Goal: Information Seeking & Learning: Learn about a topic

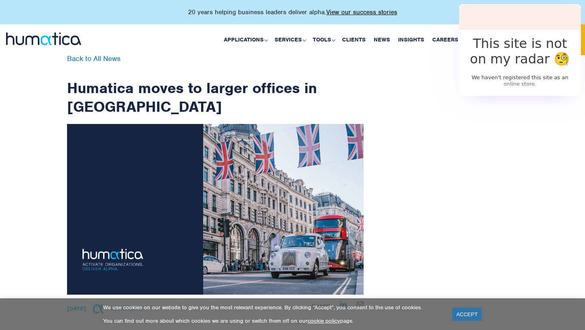
click at [484, 138] on div "Back to All News Humatica moves to larger offices in [GEOGRAPHIC_DATA] [DATE] B…" at bounding box center [292, 304] width 463 height 498
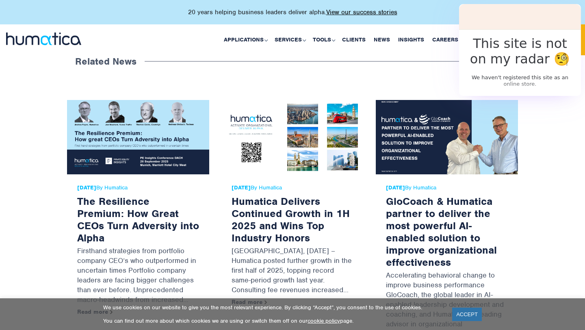
scroll to position [535, 0]
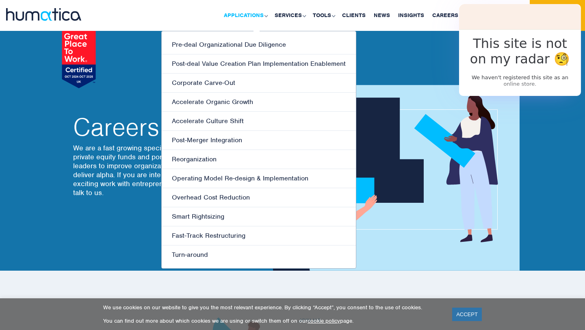
scroll to position [2711, 0]
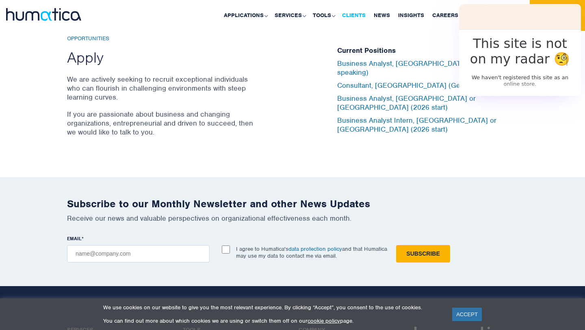
click at [356, 13] on link "Clients" at bounding box center [354, 15] width 32 height 31
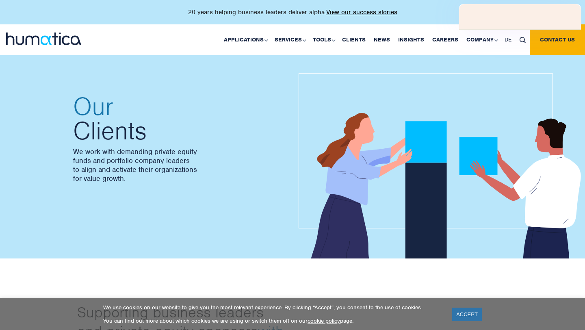
click at [113, 158] on p "We work with demanding private equity funds and portfolio company leaders to al…" at bounding box center [178, 165] width 211 height 36
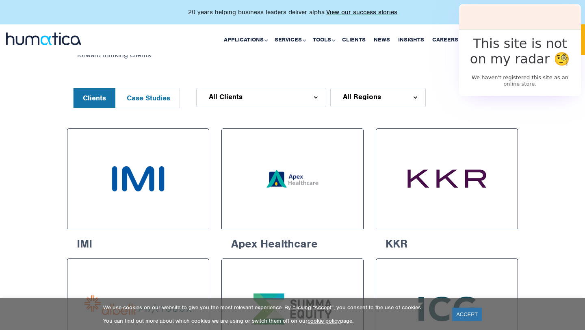
scroll to position [428, 0]
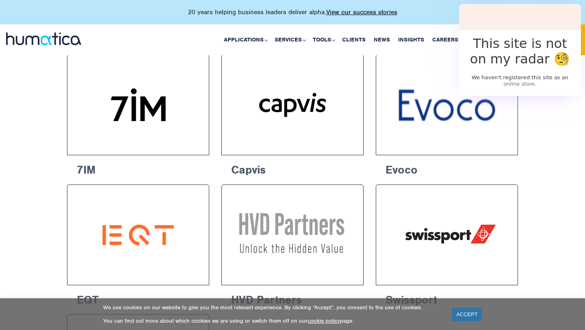
scroll to position [1543, 0]
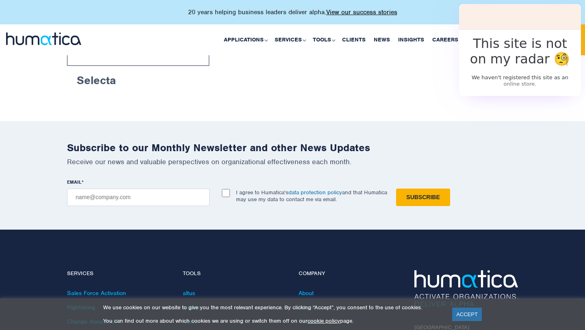
click at [533, 199] on div "Subscribe to our Monthly Newsletter and other News Updates Receive our news and…" at bounding box center [292, 175] width 585 height 109
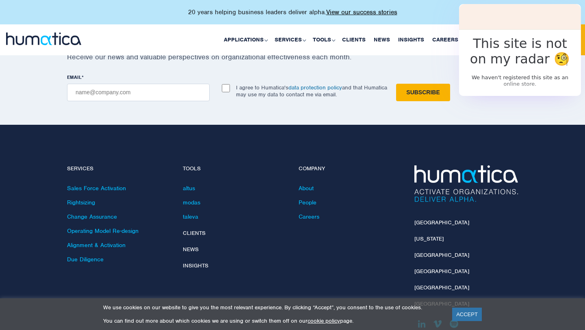
scroll to position [1717, 0]
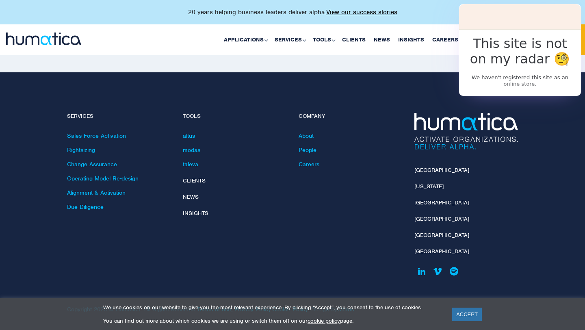
click at [533, 199] on footer "Services Sales Force Activation Rightsizing Change Assurance Operating Model Re…" at bounding box center [292, 202] width 585 height 261
click at [536, 209] on footer "Services Sales Force Activation Rightsizing Change Assurance Operating Model Re…" at bounding box center [292, 202] width 585 height 261
click at [307, 215] on div "Company About People Careers" at bounding box center [351, 199] width 116 height 172
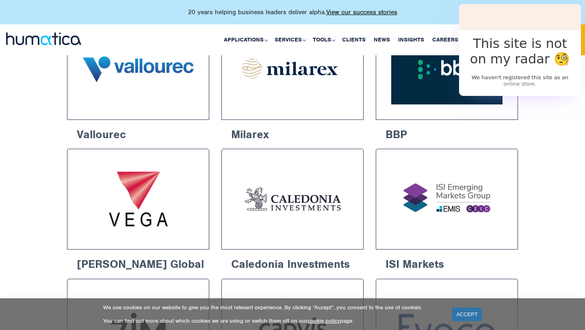
scroll to position [380, 0]
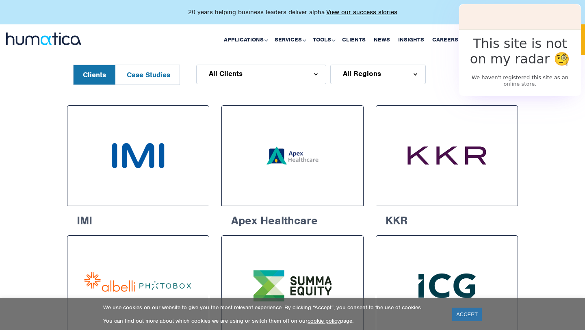
click at [508, 41] on span "DE" at bounding box center [508, 39] width 7 height 7
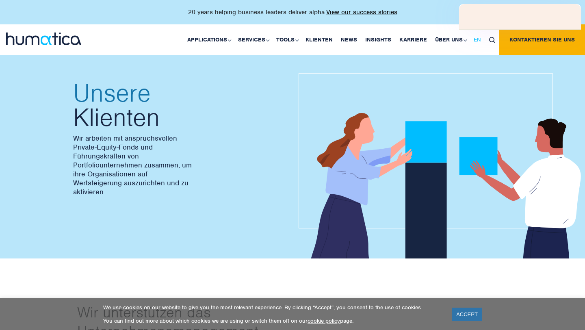
click at [476, 45] on link "EN" at bounding box center [477, 39] width 15 height 31
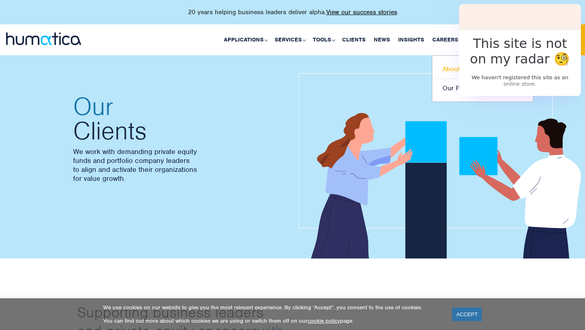
click at [474, 67] on link "About Humatica" at bounding box center [482, 69] width 101 height 19
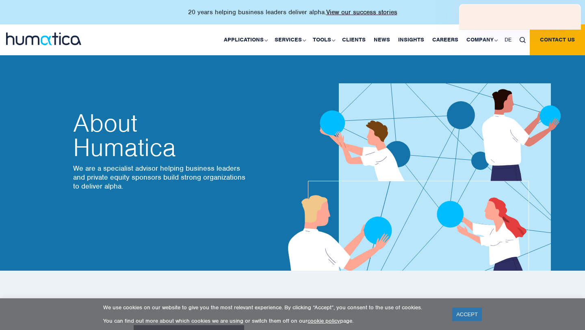
click at [239, 173] on p "We are a specialist advisor helping business leaders and private equity sponsor…" at bounding box center [160, 177] width 175 height 27
click at [232, 173] on p "We are a specialist advisor helping business leaders and private equity sponsor…" at bounding box center [160, 177] width 175 height 27
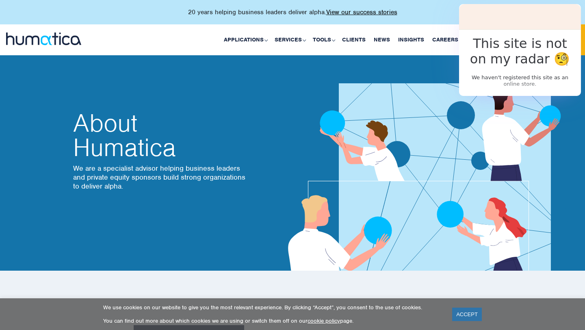
drag, startPoint x: 272, startPoint y: 158, endPoint x: 267, endPoint y: 158, distance: 4.5
click at [272, 158] on div "About Humatica We are a specialist advisor helping business leaders and private…" at bounding box center [182, 157] width 219 height 92
click at [270, 159] on div "About Humatica We are a specialist advisor helping business leaders and private…" at bounding box center [182, 157] width 219 height 92
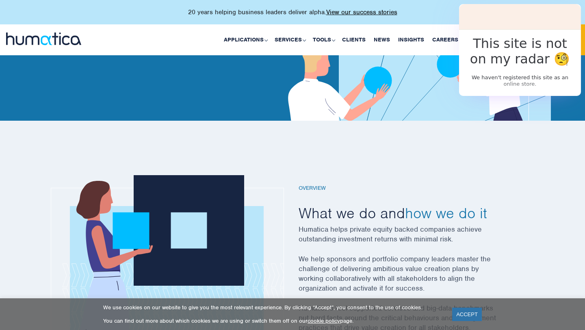
scroll to position [278, 0]
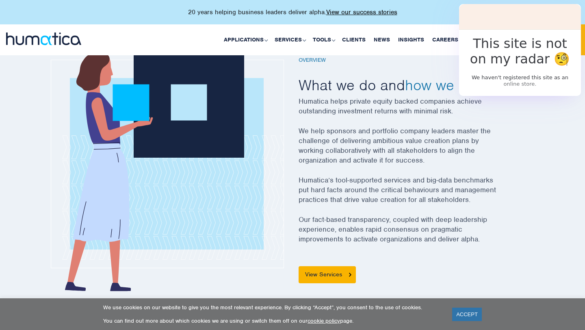
click at [335, 160] on p "We help sponsors and portfolio company leaders master the challenge of deliveri…" at bounding box center [408, 150] width 219 height 49
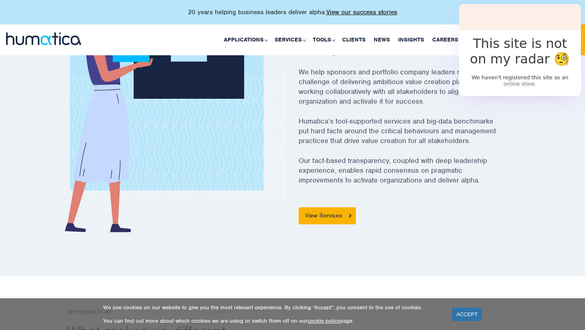
scroll to position [0, 0]
